Goal: Consume media (video, audio): Consume media (video, audio)

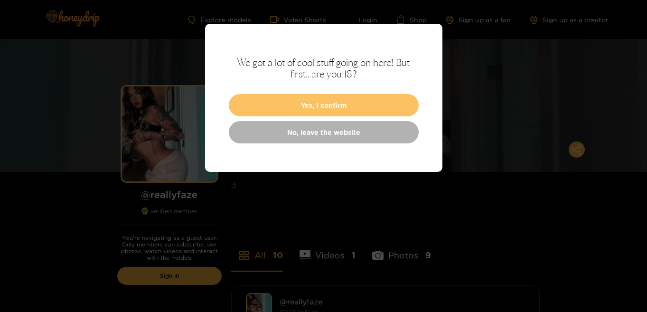
click at [308, 109] on button "Yes, I confirm" at bounding box center [324, 105] width 190 height 22
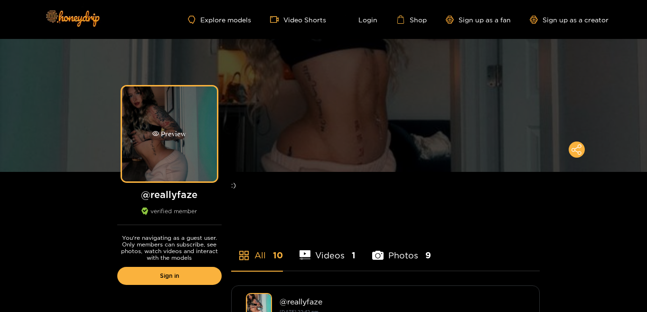
click at [171, 152] on div "Preview" at bounding box center [169, 133] width 95 height 95
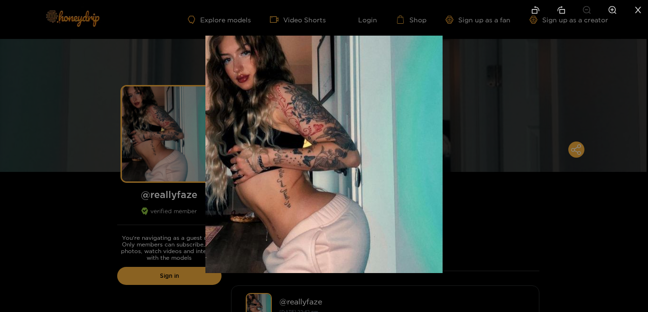
click at [469, 93] on div at bounding box center [324, 156] width 648 height 312
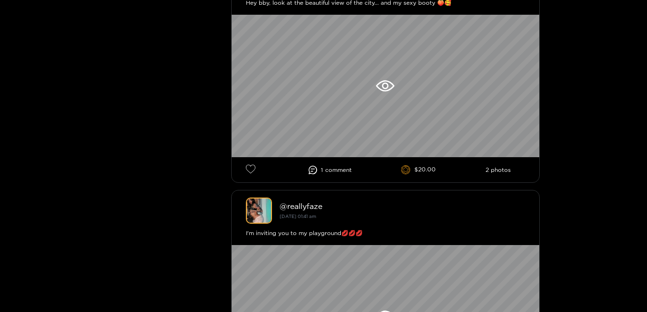
scroll to position [313, 0]
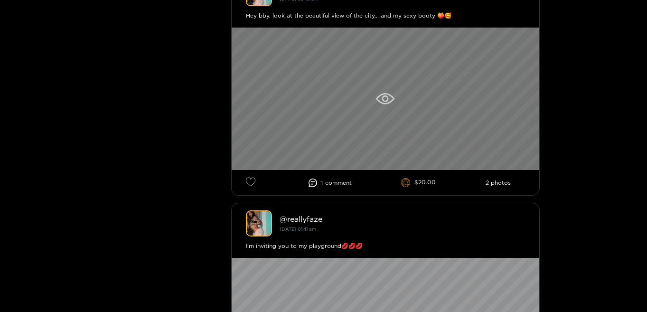
click at [371, 124] on div at bounding box center [385, 99] width 307 height 142
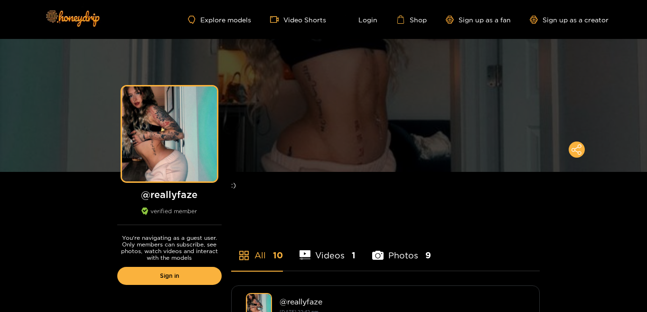
click at [406, 252] on li "Photos 9" at bounding box center [401, 249] width 59 height 43
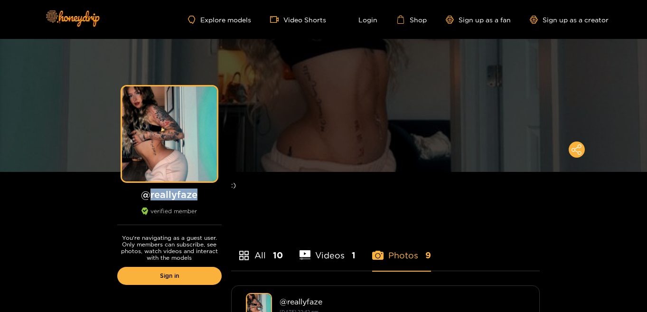
drag, startPoint x: 202, startPoint y: 195, endPoint x: 150, endPoint y: 196, distance: 51.3
click at [150, 196] on h1 "@ reallyfaze" at bounding box center [169, 194] width 104 height 12
copy h1 "reallyfaze"
click at [318, 254] on li "Videos 1" at bounding box center [327, 249] width 56 height 43
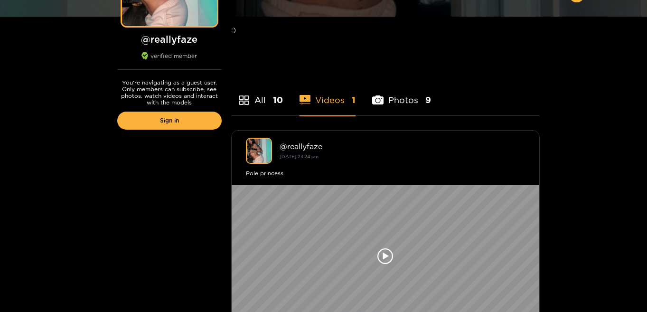
scroll to position [203, 0]
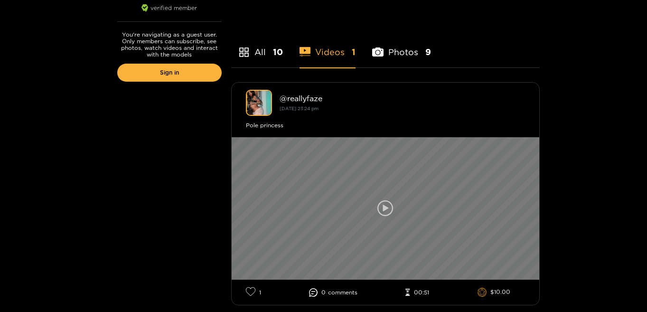
click at [378, 191] on div at bounding box center [385, 208] width 307 height 142
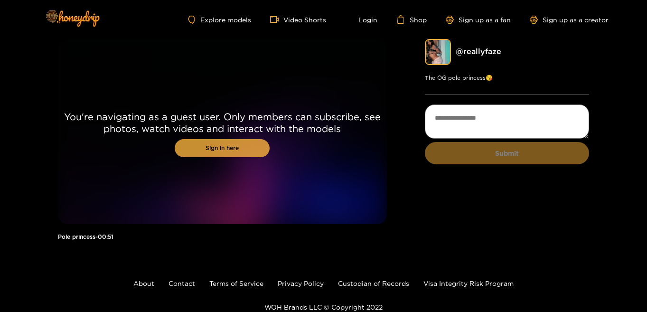
click at [220, 149] on link "Sign in here" at bounding box center [222, 148] width 95 height 18
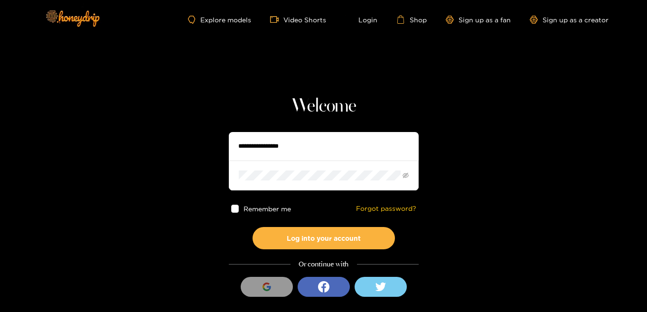
click at [281, 152] on input "text" at bounding box center [324, 146] width 190 height 28
click at [157, 225] on section "Welcome Remember me Forgot password? Log into your account Or continue with Sig…" at bounding box center [323, 168] width 647 height 337
click at [324, 285] on icon "login_with" at bounding box center [323, 286] width 11 height 11
click at [321, 292] on button "login_with" at bounding box center [323, 287] width 52 height 20
click at [376, 289] on icon at bounding box center [380, 286] width 11 height 9
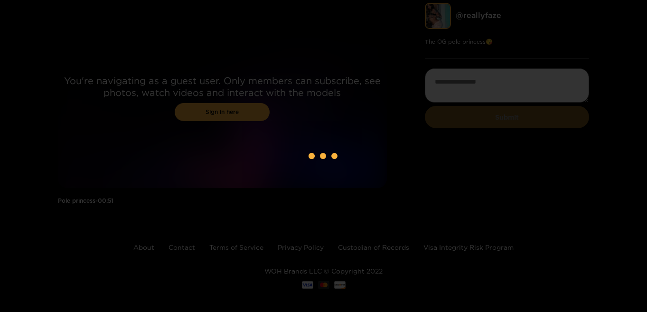
scroll to position [41, 0]
